Goal: Task Accomplishment & Management: Complete application form

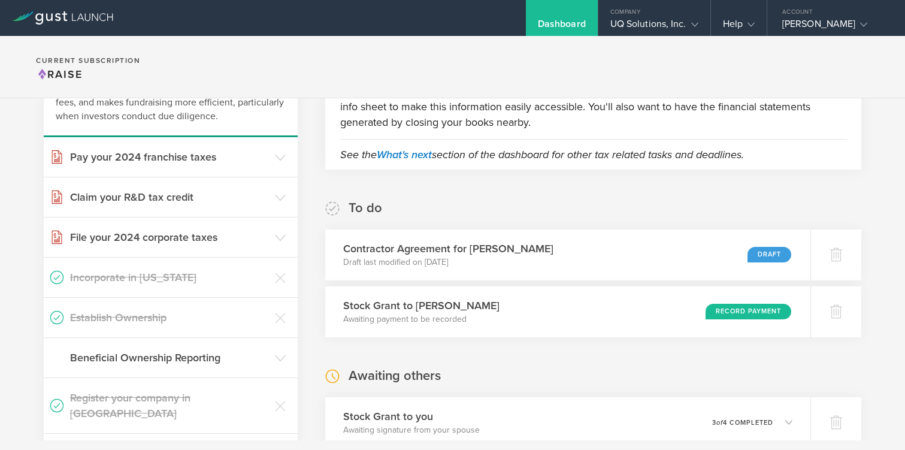
scroll to position [108, 0]
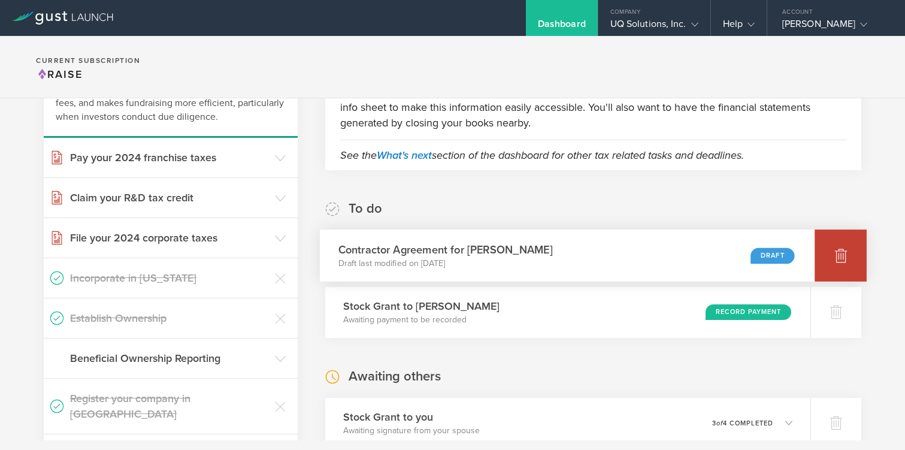
click at [845, 262] on icon at bounding box center [841, 255] width 13 height 11
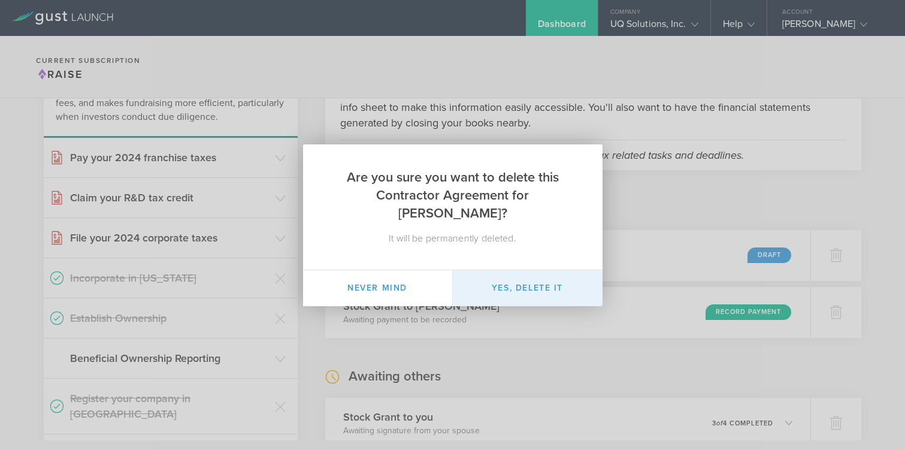
click at [560, 281] on button "Yes, delete it" at bounding box center [528, 288] width 150 height 36
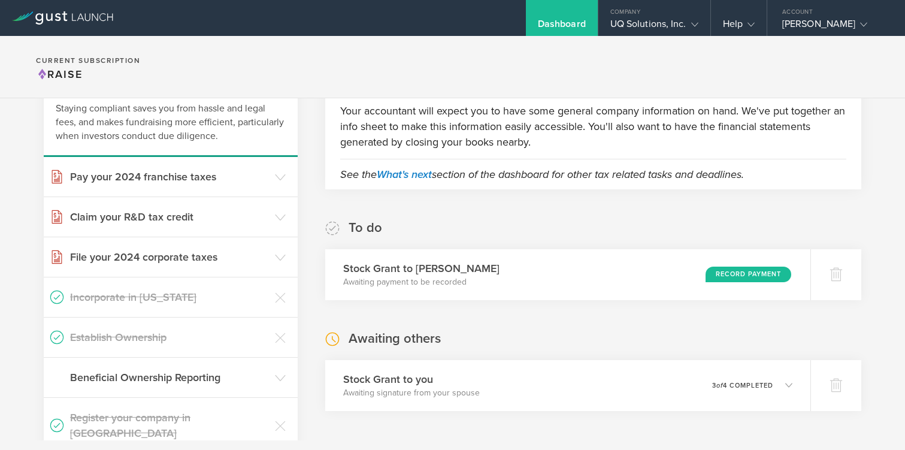
scroll to position [0, 0]
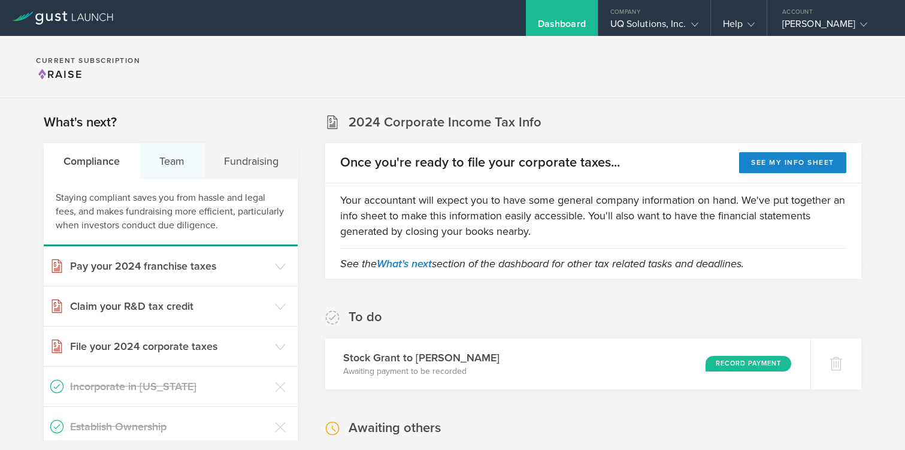
click at [174, 166] on div "Team" at bounding box center [172, 161] width 65 height 36
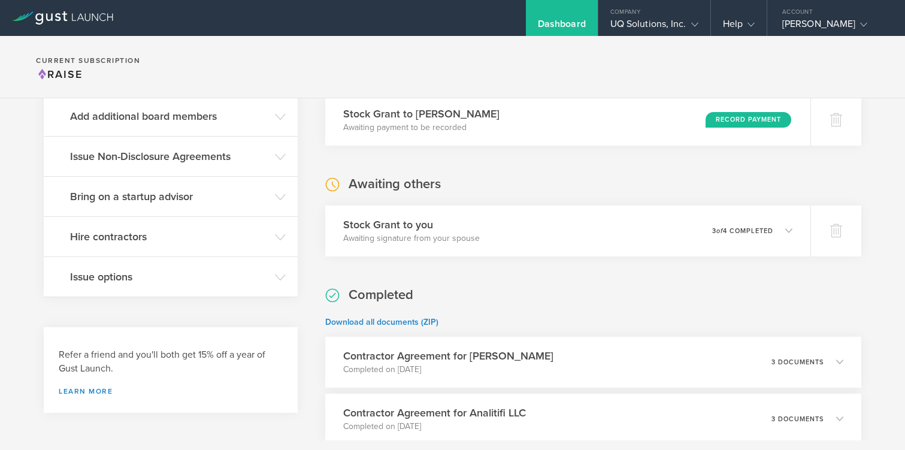
scroll to position [257, 0]
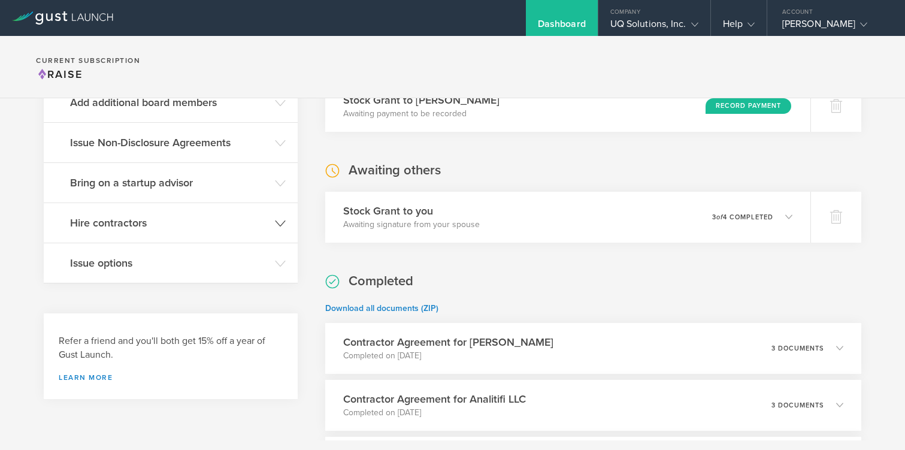
click at [141, 227] on h3 "Hire contractors" at bounding box center [169, 223] width 199 height 16
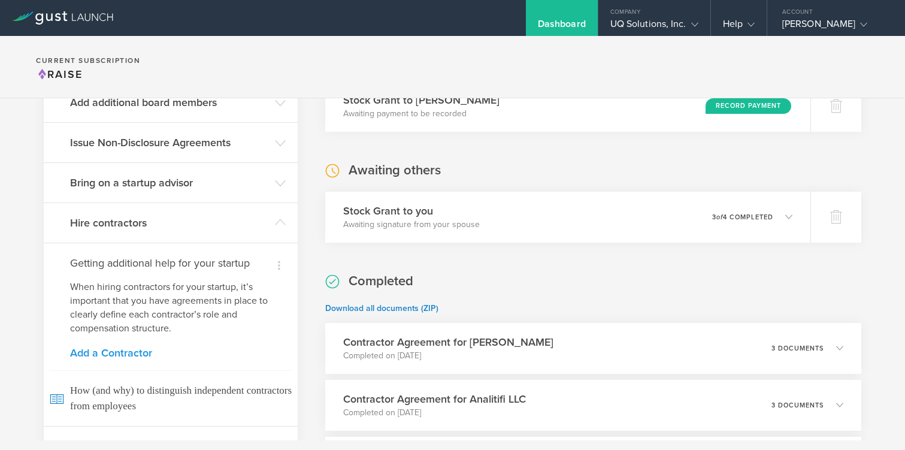
click at [114, 355] on link "Add a Contractor" at bounding box center [170, 352] width 201 height 11
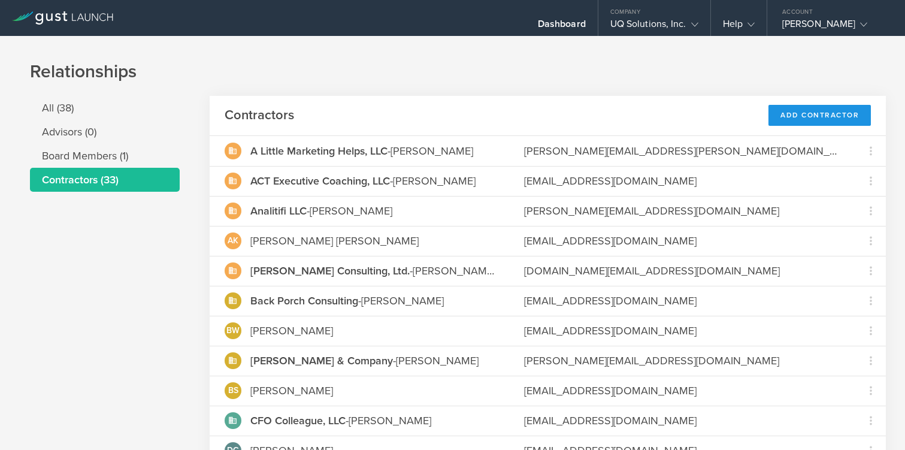
click at [794, 119] on div "Add Contractor" at bounding box center [819, 115] width 102 height 21
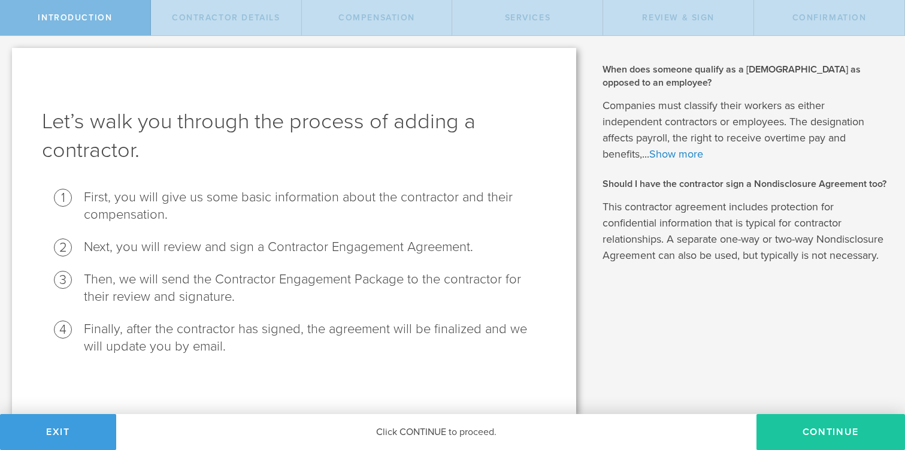
click at [814, 438] on button "Continue" at bounding box center [830, 432] width 148 height 36
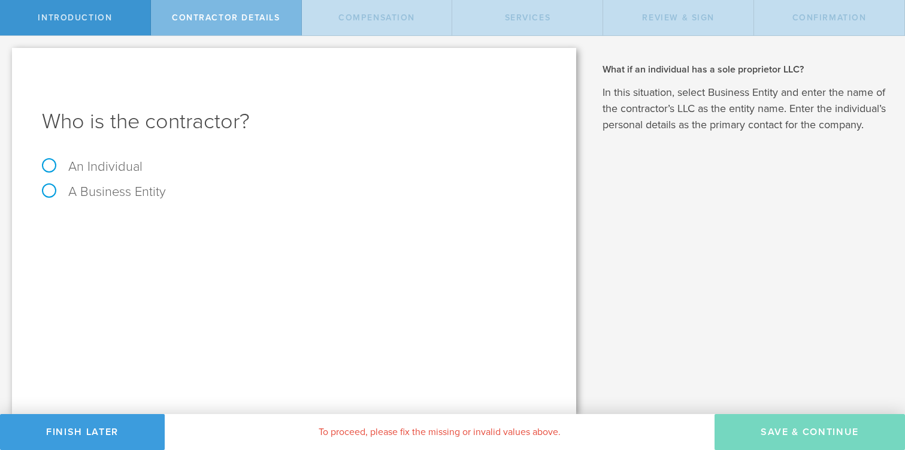
click at [46, 165] on label "An Individual" at bounding box center [92, 167] width 101 height 16
click at [8, 55] on input "An Individual" at bounding box center [4, 45] width 8 height 19
radio input "true"
click at [216, 223] on input "text" at bounding box center [339, 225] width 414 height 18
type input "[PERSON_NAME]"
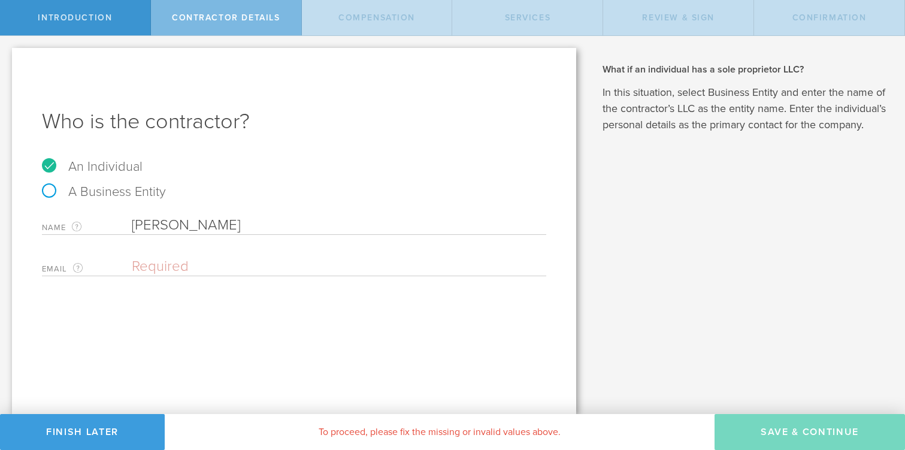
click at [171, 268] on input "email" at bounding box center [336, 266] width 408 height 18
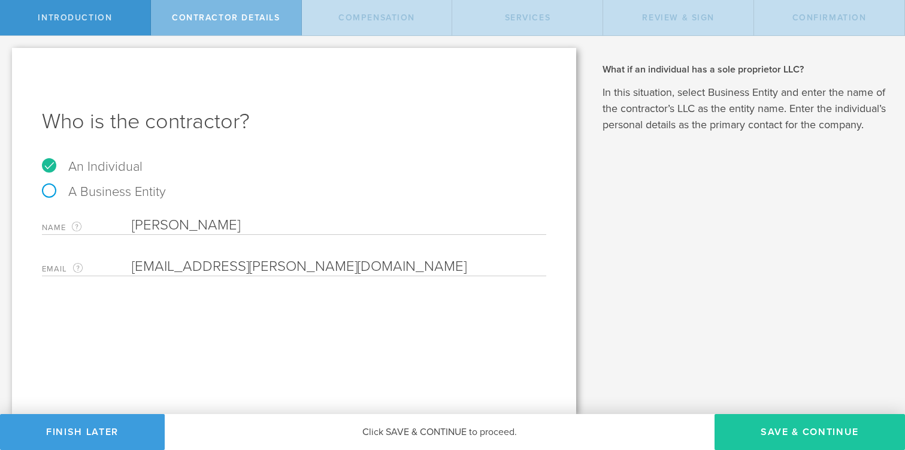
type input "[EMAIL_ADDRESS][PERSON_NAME][DOMAIN_NAME]"
click at [736, 434] on button "Save & Continue" at bounding box center [809, 432] width 190 height 36
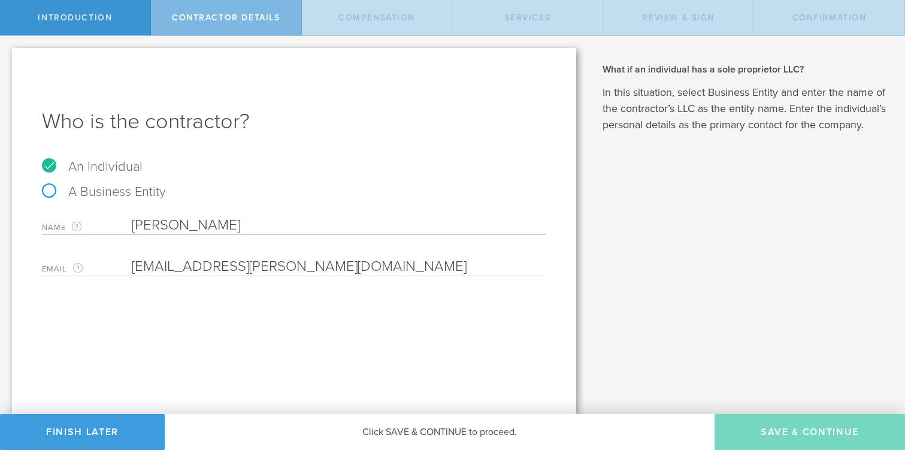
select select "none"
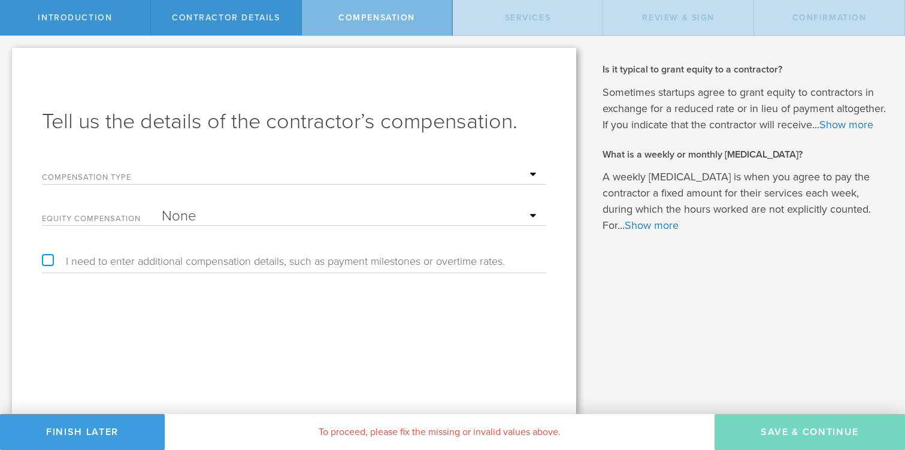
click at [359, 171] on select "Hourly Daily Weekly [MEDICAL_DATA] Monthly [MEDICAL_DATA] Project Flat Rate No …" at bounding box center [351, 175] width 378 height 18
select select "hourlyFlatRate"
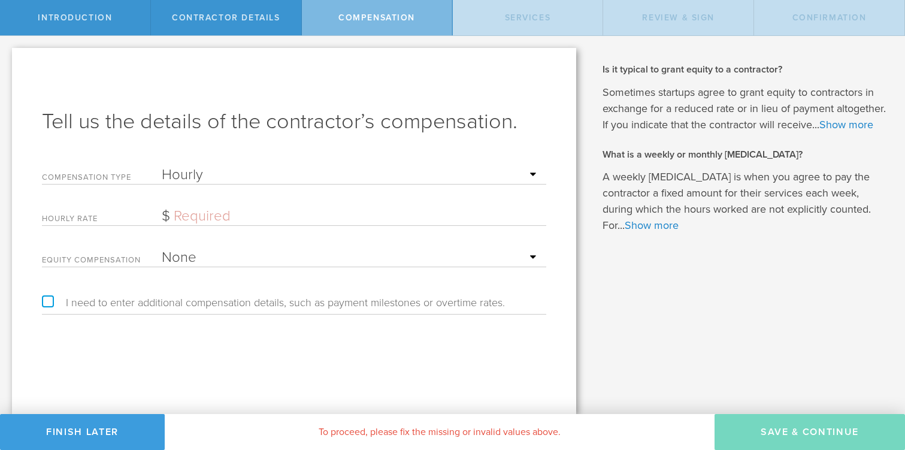
click at [293, 219] on input "text" at bounding box center [351, 216] width 378 height 18
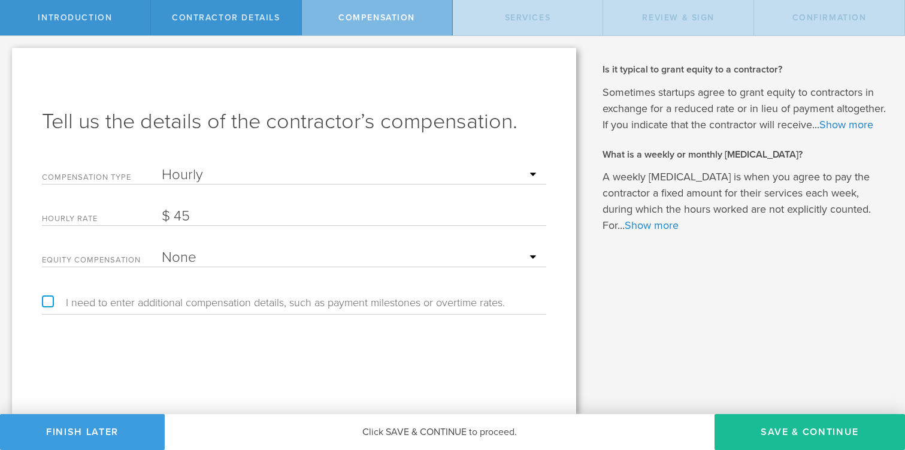
type input "45"
click at [48, 300] on label "I need to enter additional compensation details, such as payment milestones or …" at bounding box center [273, 302] width 463 height 11
click at [8, 55] on input "I need to enter additional compensation details, such as payment milestones or …" at bounding box center [4, 45] width 8 height 19
checkbox input "true"
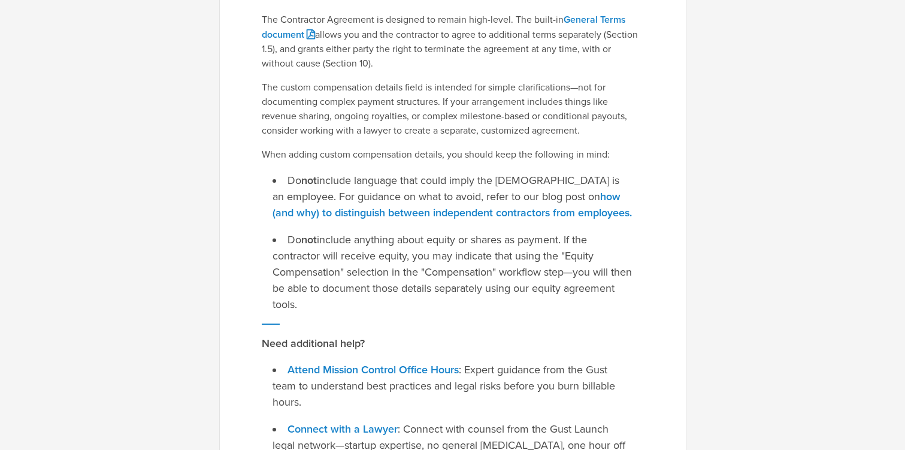
scroll to position [272, 0]
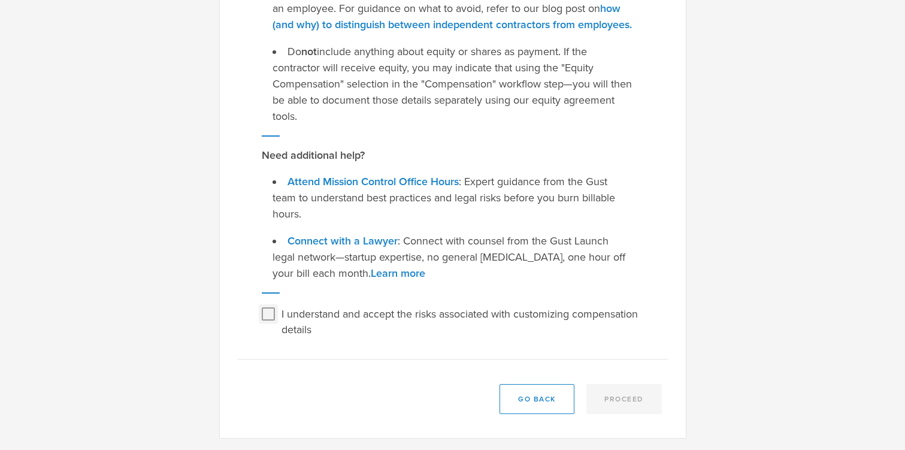
click at [266, 316] on input "I understand and accept the risks associated with customizing compensation deta…" at bounding box center [268, 313] width 19 height 19
checkbox input "true"
click at [617, 396] on button "Proceed" at bounding box center [623, 399] width 75 height 30
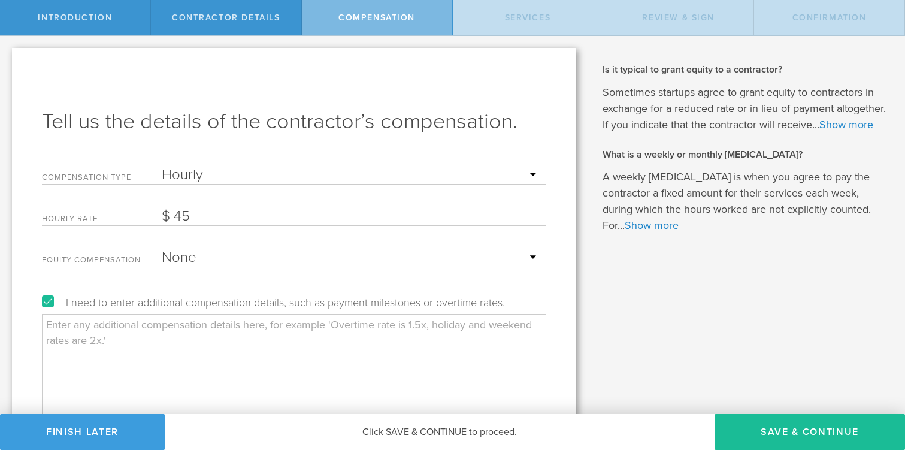
click at [425, 338] on textarea at bounding box center [294, 374] width 504 height 120
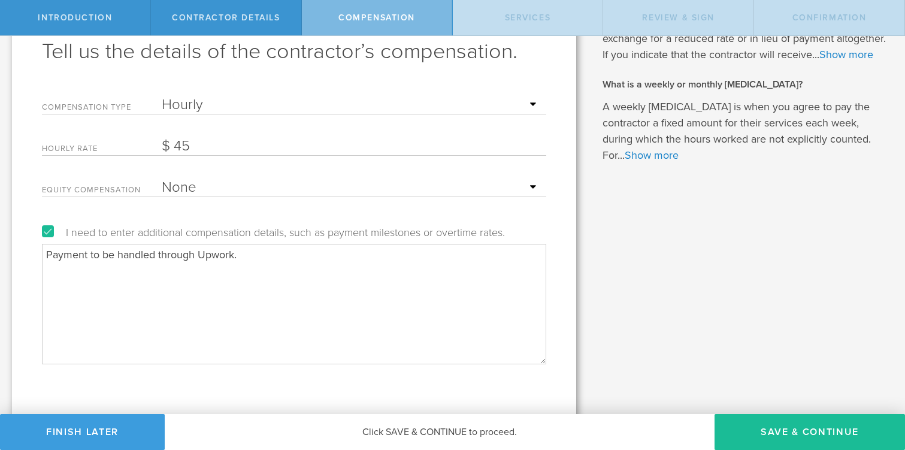
scroll to position [83, 0]
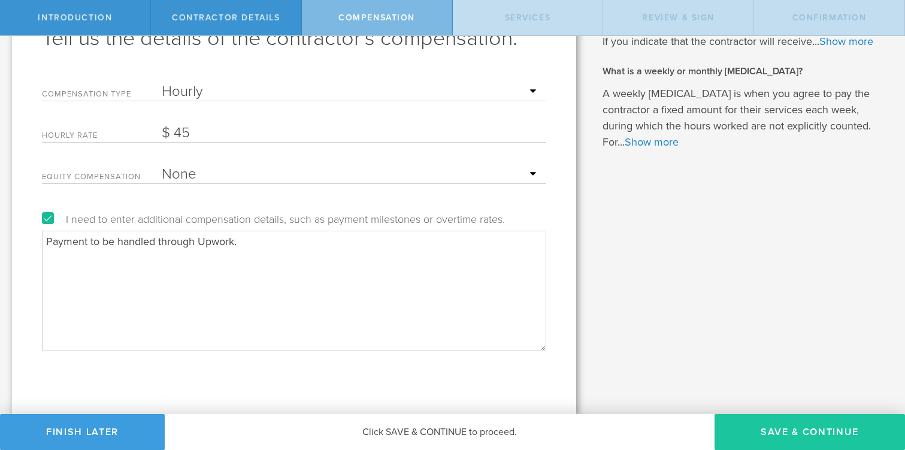
type textarea "Payment to be handled through Upwork."
click at [771, 426] on button "Save & Continue" at bounding box center [809, 432] width 190 height 36
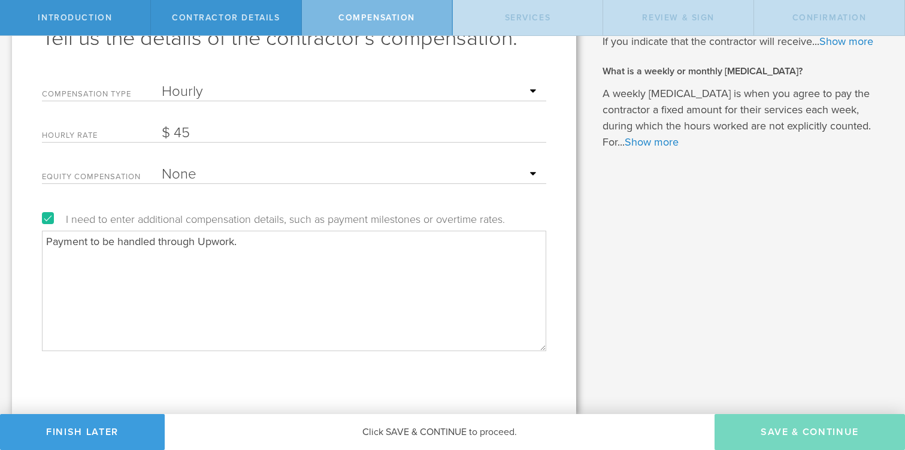
scroll to position [0, 0]
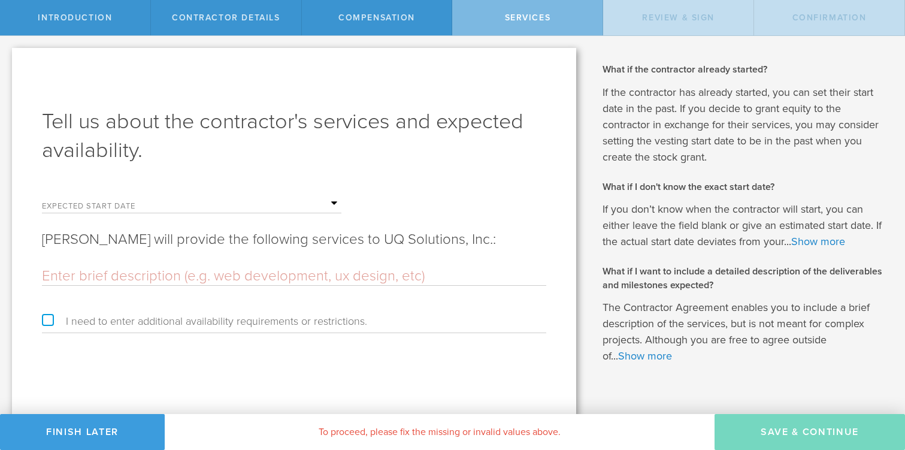
click at [91, 204] on label "Expected start date" at bounding box center [102, 207] width 120 height 10
click at [339, 201] on input "text" at bounding box center [252, 204] width 180 height 18
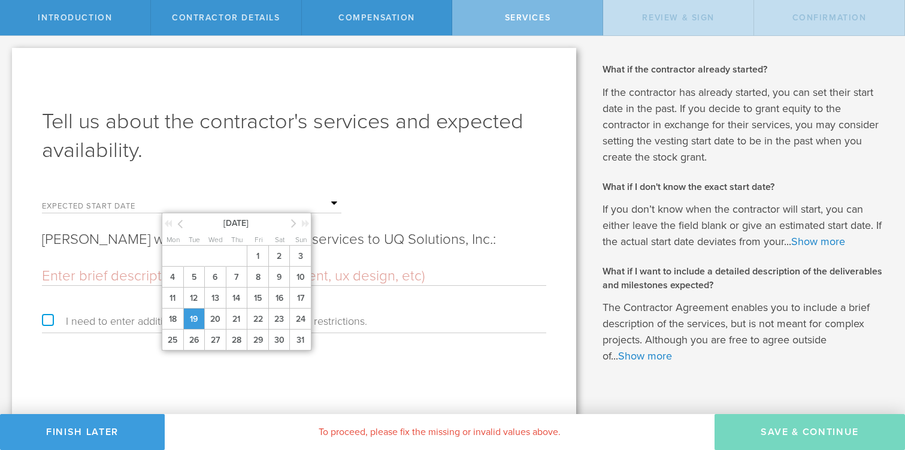
click at [192, 323] on span "19" at bounding box center [194, 318] width 22 height 21
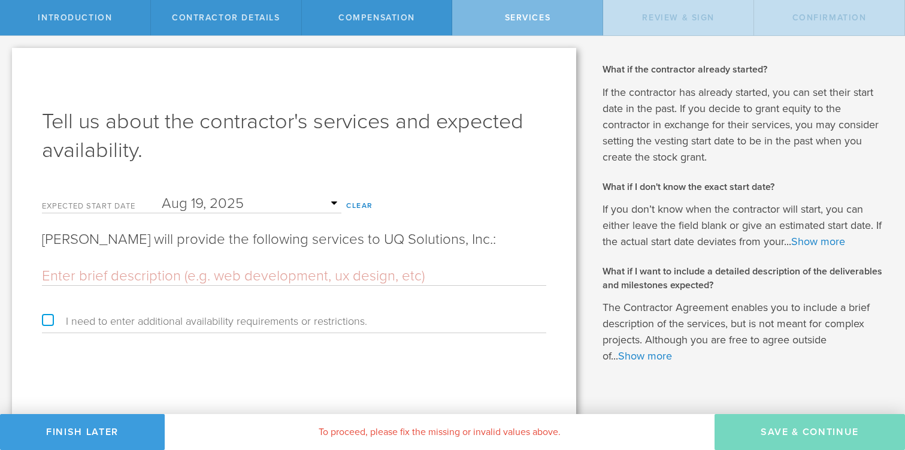
click at [187, 277] on input "text" at bounding box center [294, 276] width 504 height 18
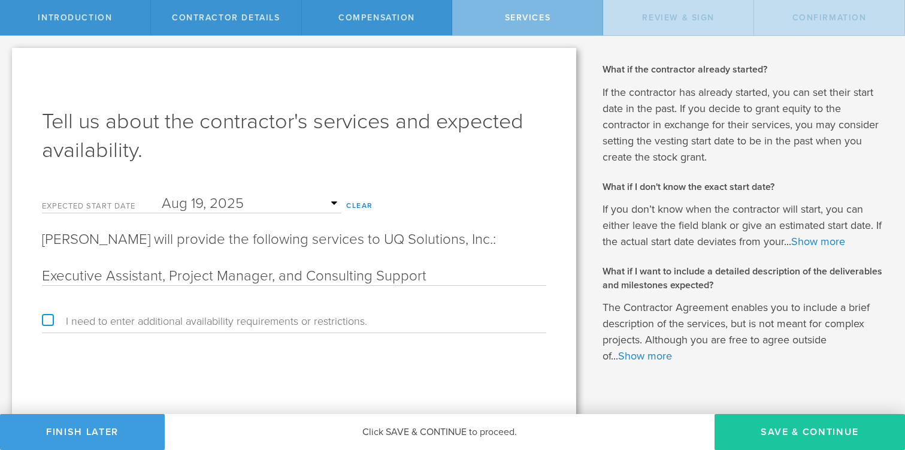
type input "Executive Assistant, Project Manager, and Consulting Support"
click at [765, 435] on button "Save & Continue" at bounding box center [809, 432] width 190 height 36
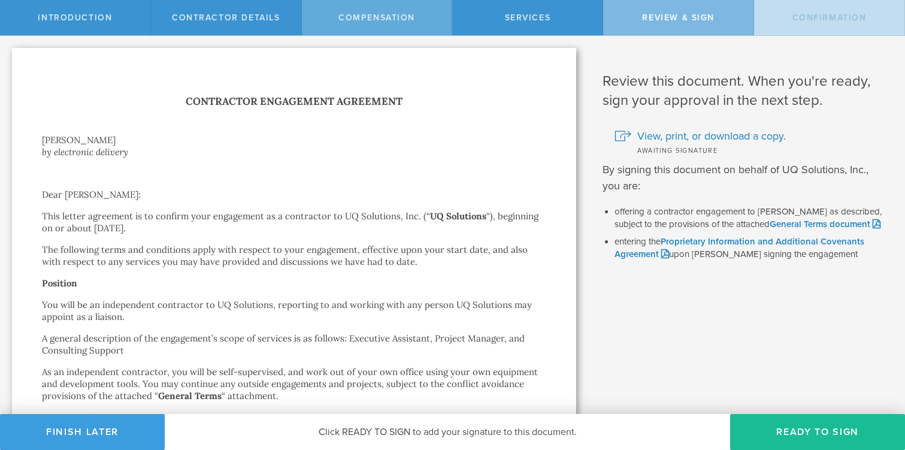
click at [378, 20] on span "Compensation" at bounding box center [376, 18] width 77 height 10
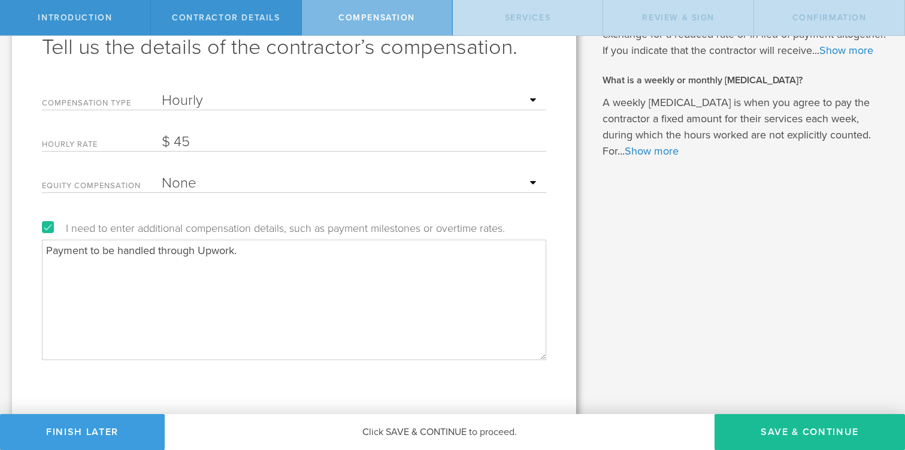
scroll to position [80, 0]
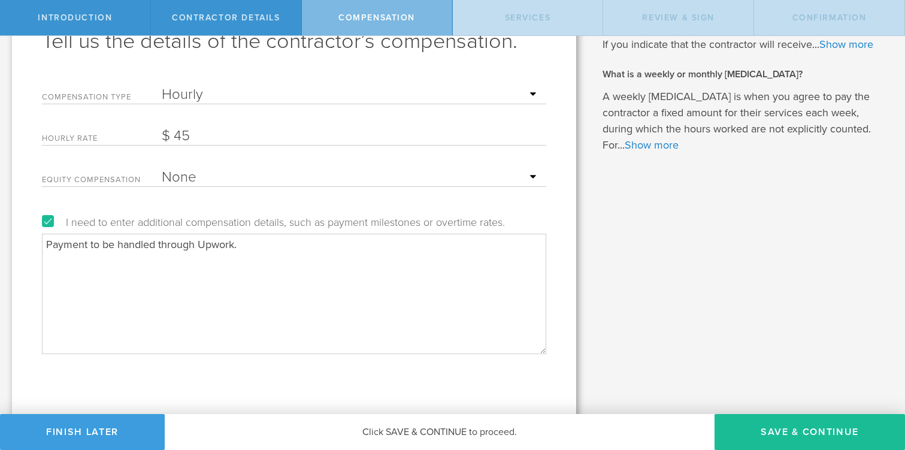
click at [46, 222] on label "I need to enter additional compensation details, such as payment milestones or …" at bounding box center [273, 222] width 463 height 11
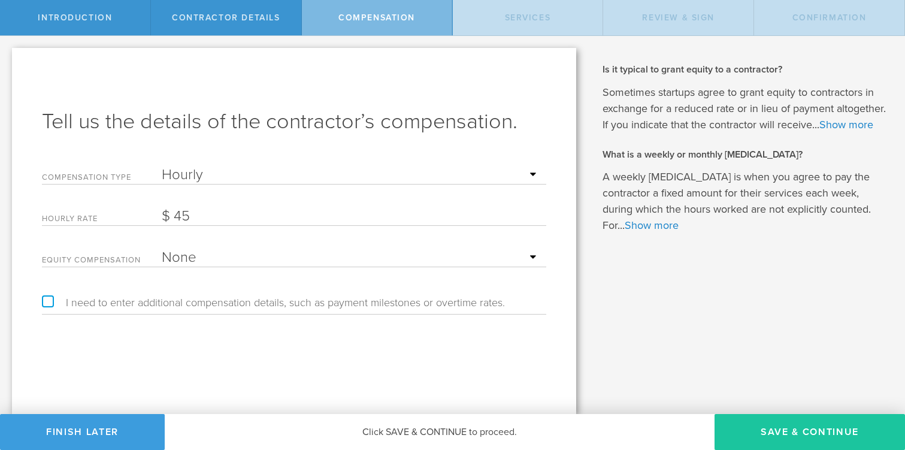
click at [766, 432] on button "Save & Continue" at bounding box center [809, 432] width 190 height 36
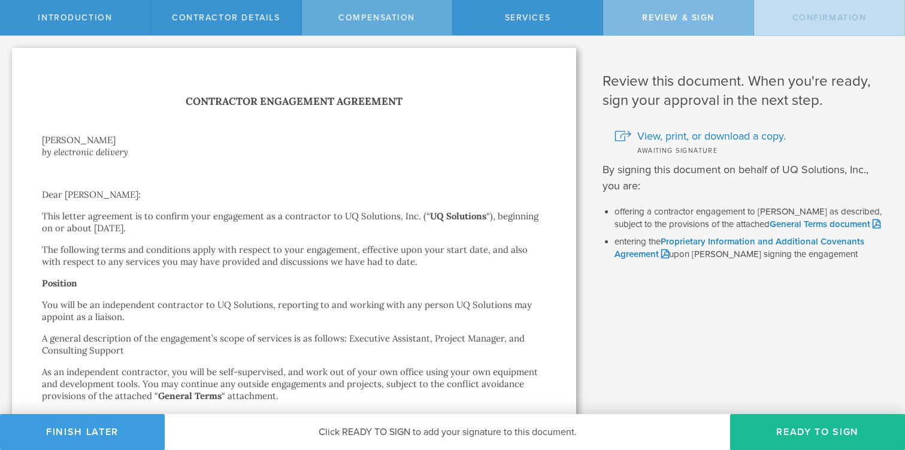
click at [381, 14] on span "Compensation" at bounding box center [376, 18] width 77 height 10
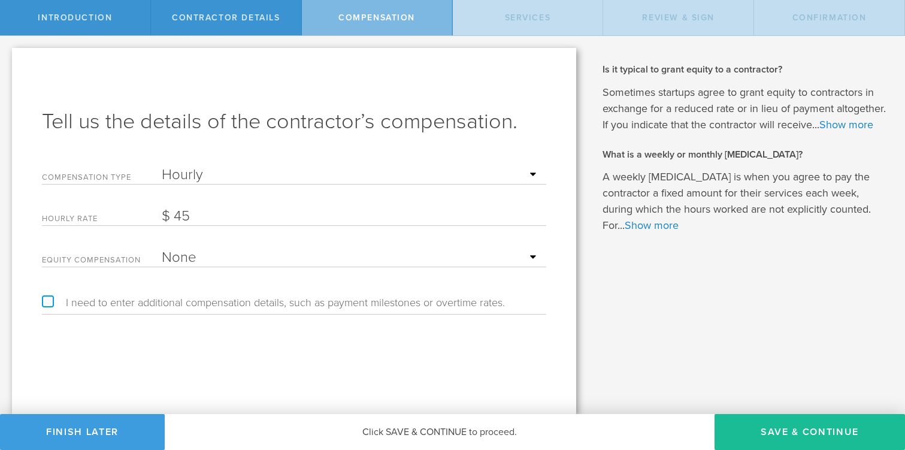
click at [48, 300] on label "I need to enter additional compensation details, such as payment milestones or …" at bounding box center [273, 302] width 463 height 11
click at [8, 55] on input "I need to enter additional compensation details, such as payment milestones or …" at bounding box center [4, 45] width 8 height 19
checkbox input "true"
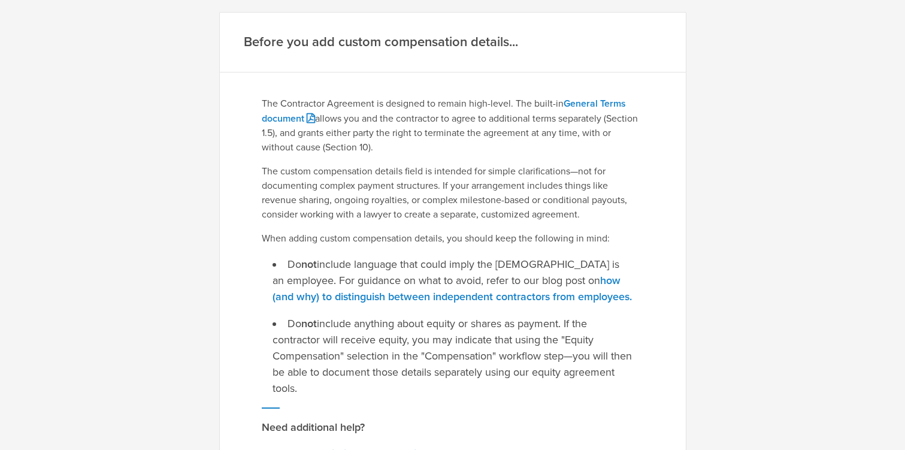
scroll to position [272, 0]
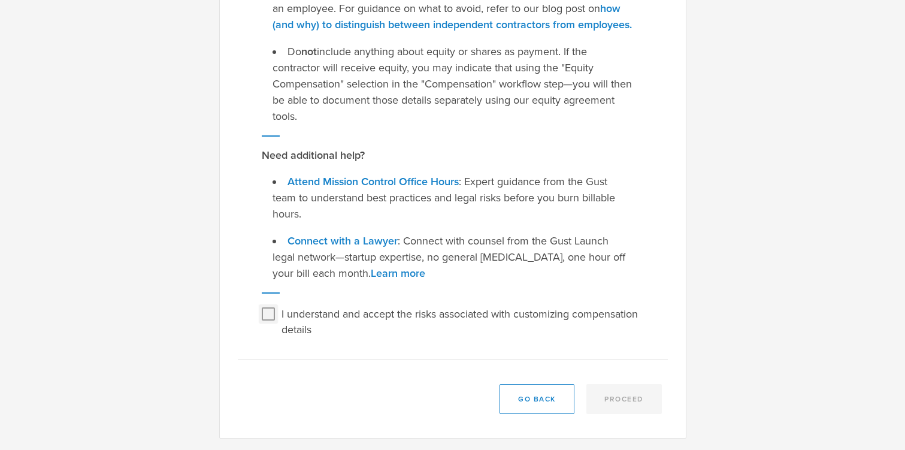
click at [267, 317] on input "I understand and accept the risks associated with customizing compensation deta…" at bounding box center [268, 313] width 19 height 19
checkbox input "true"
click at [620, 399] on button "Proceed" at bounding box center [623, 399] width 75 height 30
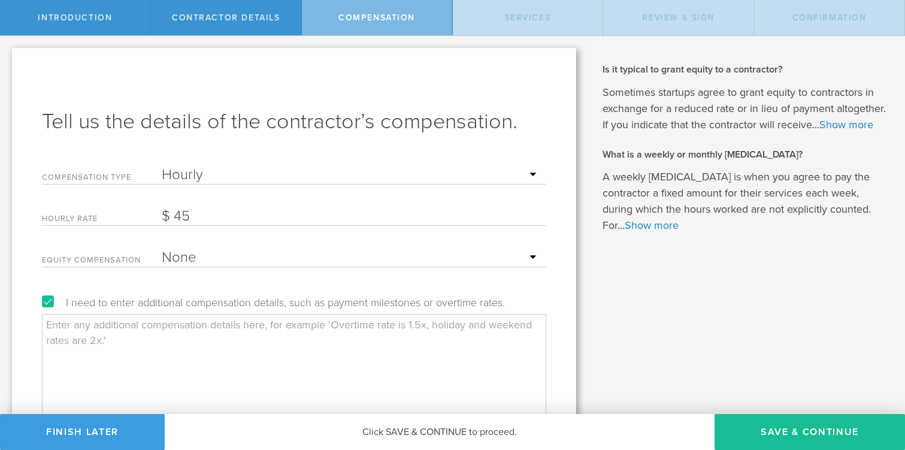
click at [278, 338] on textarea at bounding box center [294, 374] width 504 height 120
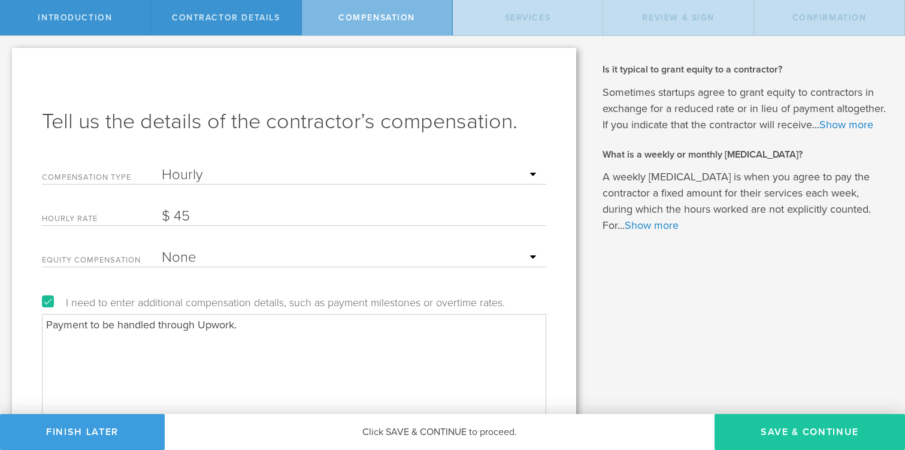
type textarea "Payment to be handled through Upwork."
click at [754, 425] on button "Save & Continue" at bounding box center [809, 432] width 190 height 36
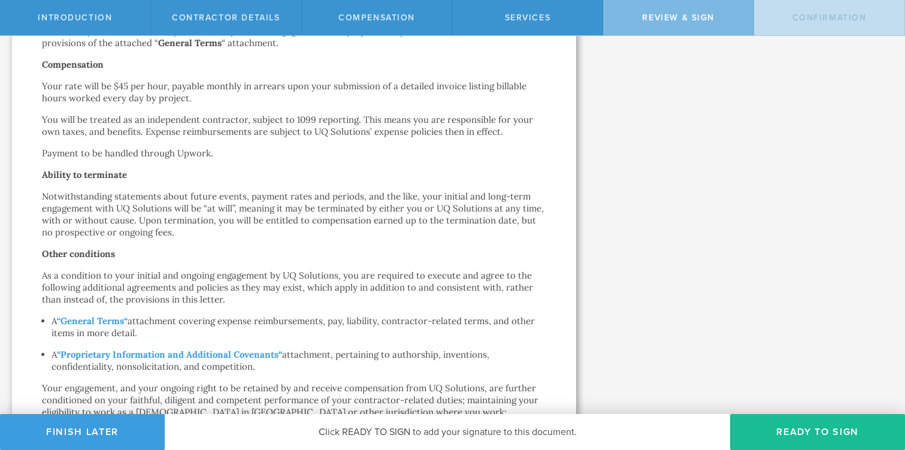
scroll to position [358, 0]
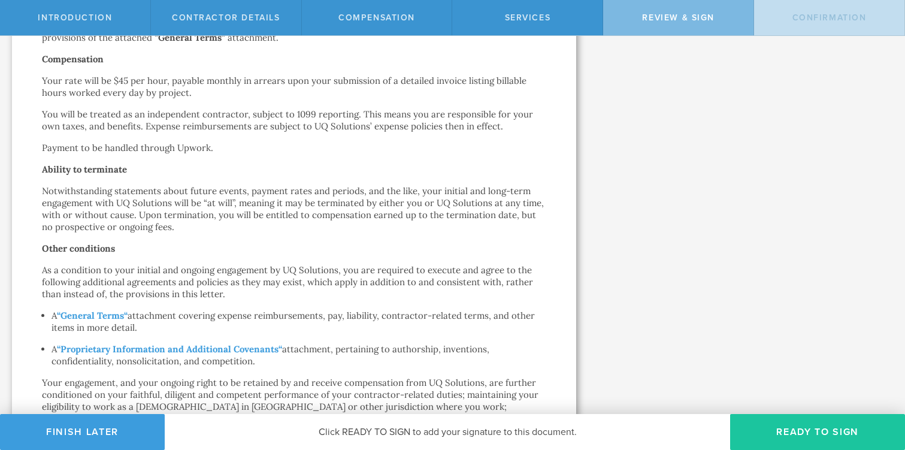
click at [764, 433] on button "Ready to Sign" at bounding box center [817, 432] width 175 height 36
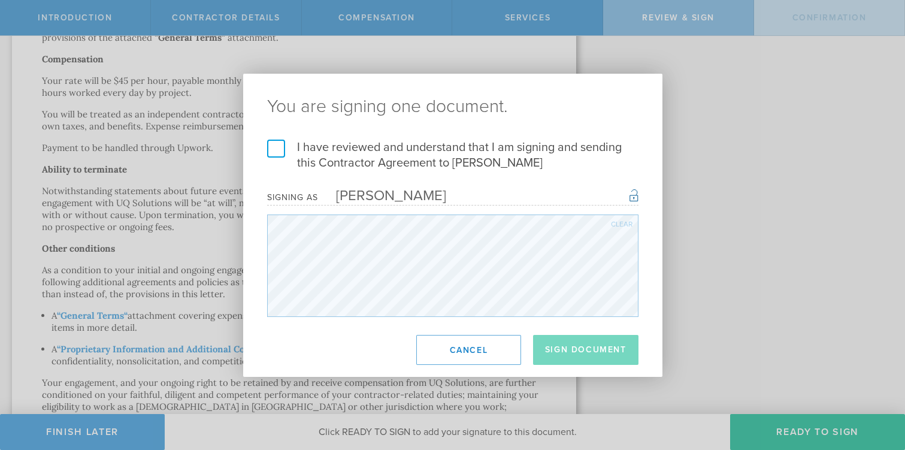
click at [272, 146] on label "I have reviewed and understand that I am signing and sending this Contractor Ag…" at bounding box center [452, 155] width 371 height 31
click at [0, 0] on input "I have reviewed and understand that I am signing and sending this Contractor Ag…" at bounding box center [0, 0] width 0 height 0
click at [560, 348] on button "Sign Document" at bounding box center [585, 350] width 105 height 30
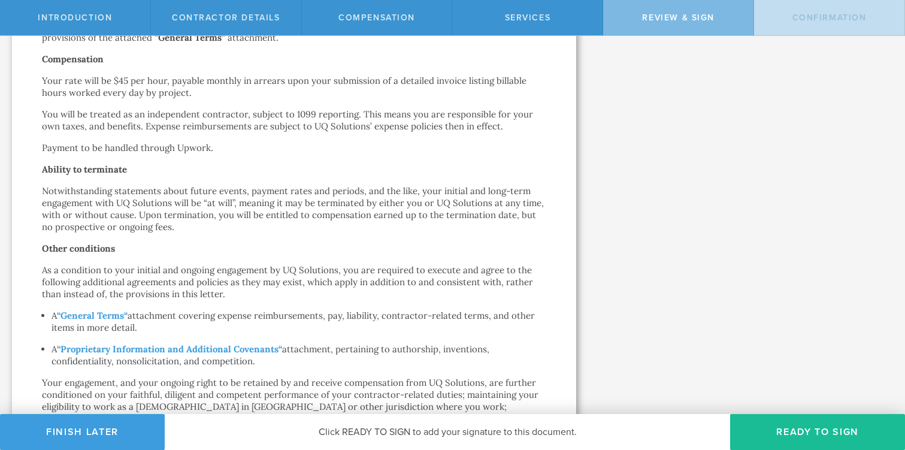
scroll to position [0, 0]
